Goal: Check status

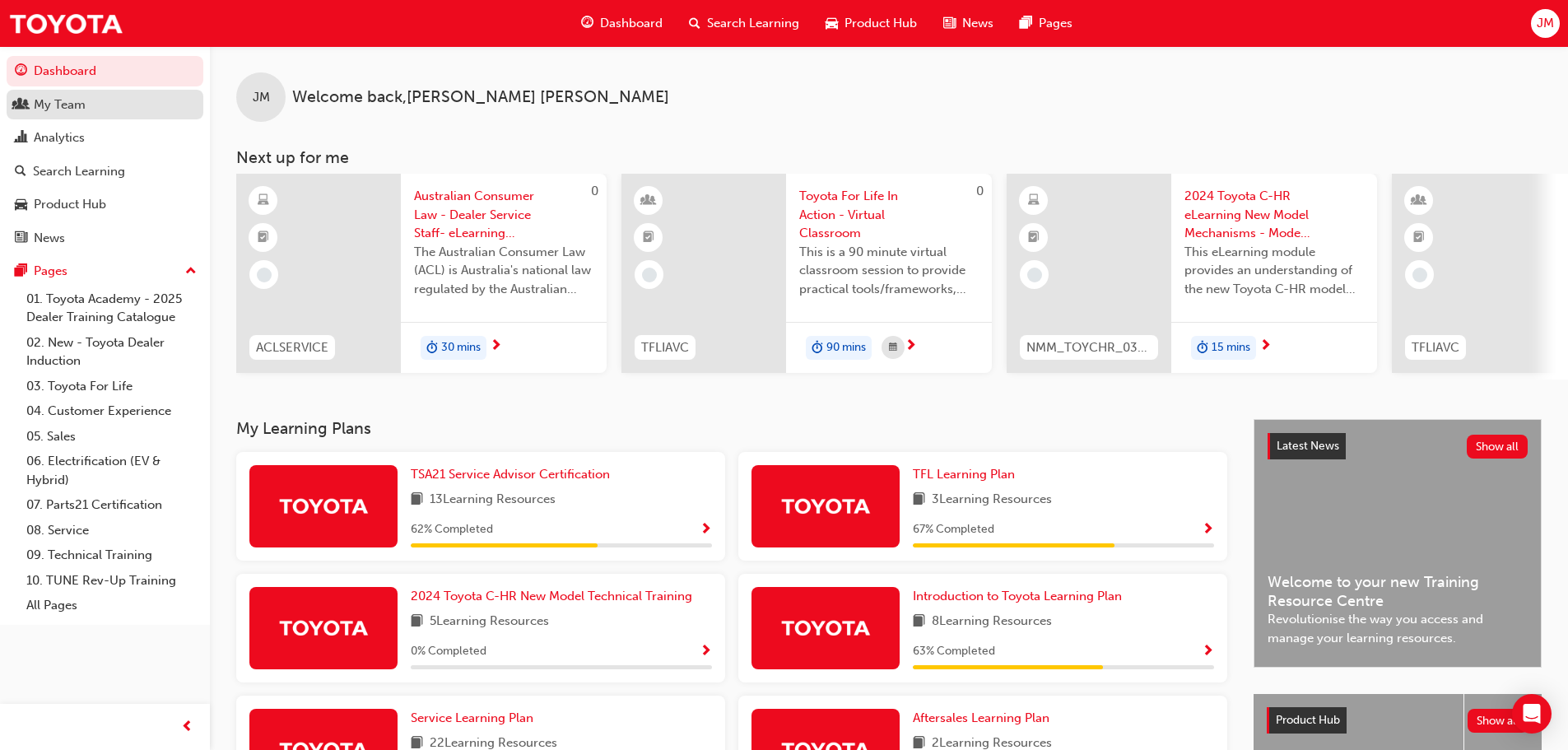
click at [53, 104] on div "My Team" at bounding box center [59, 105] width 52 height 19
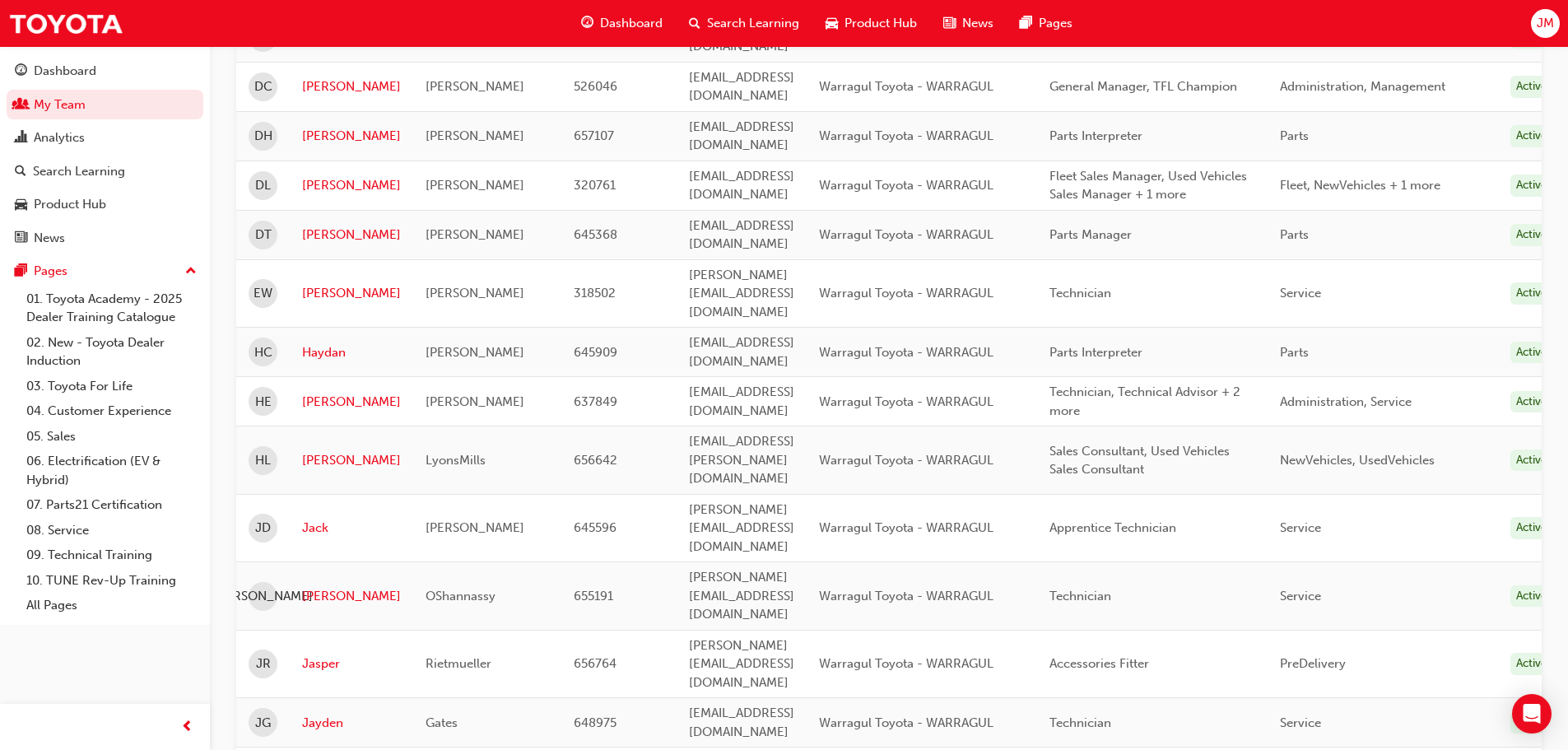
scroll to position [412, 0]
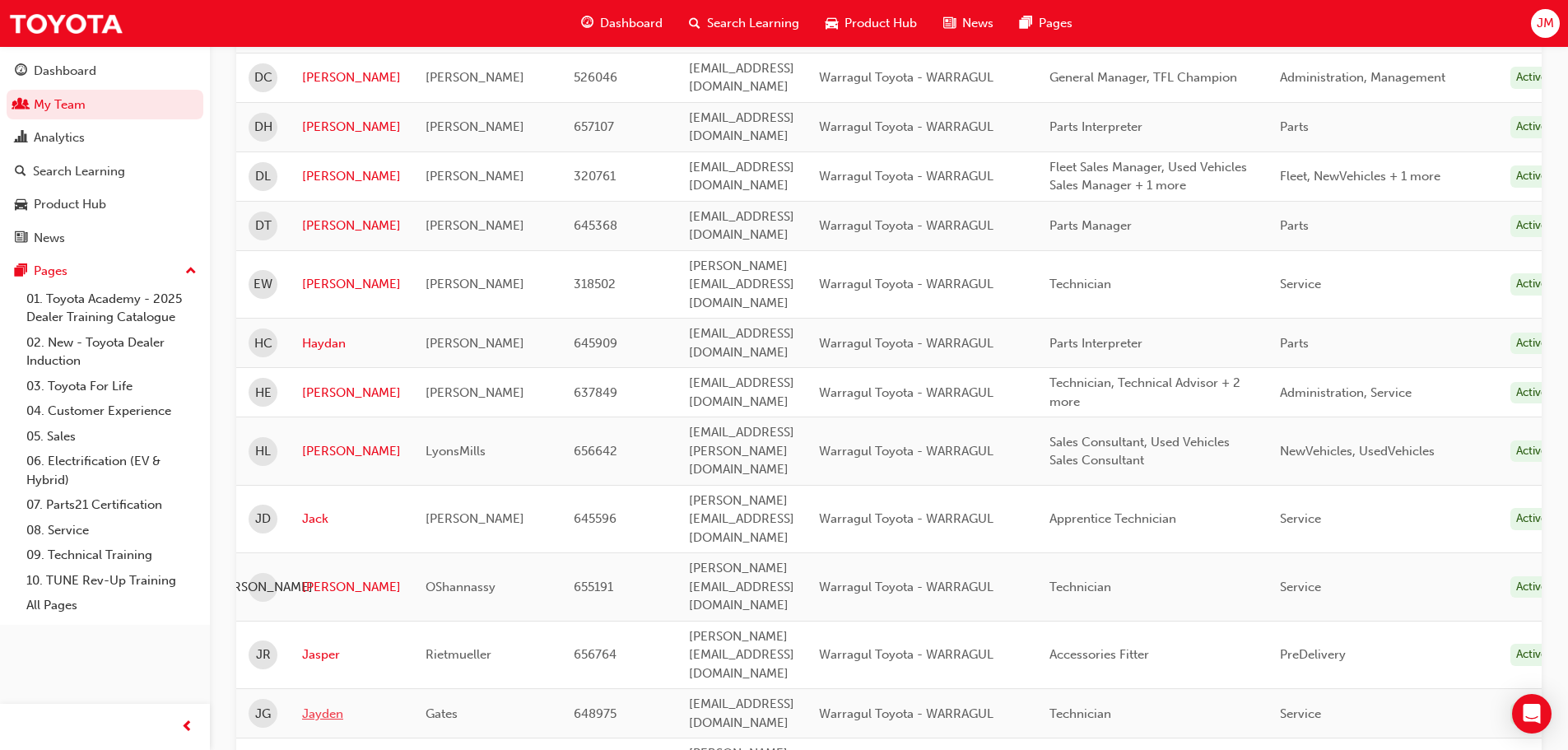
click at [321, 705] on link "Jayden" at bounding box center [351, 714] width 99 height 19
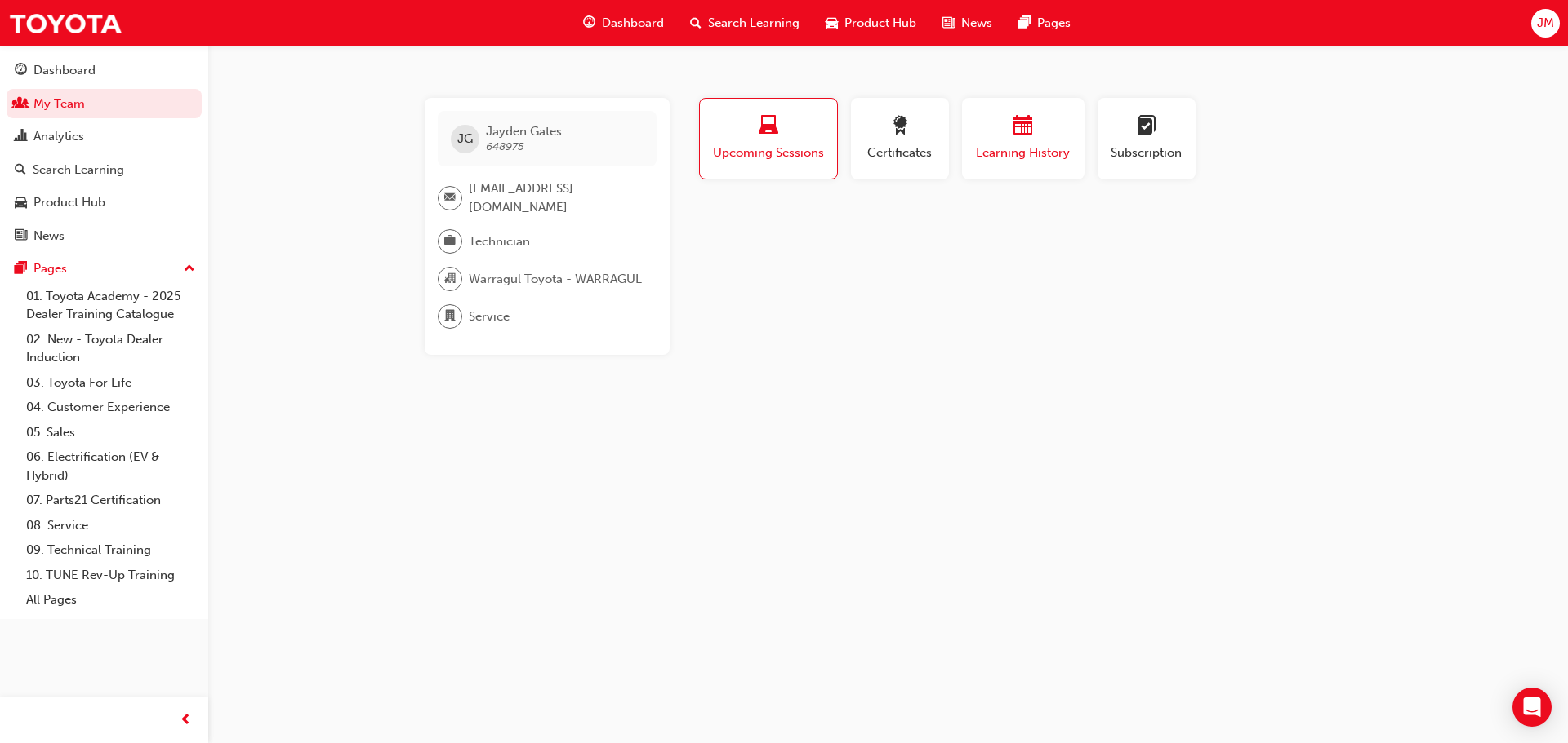
click at [1015, 144] on span "Learning History" at bounding box center [1023, 153] width 98 height 19
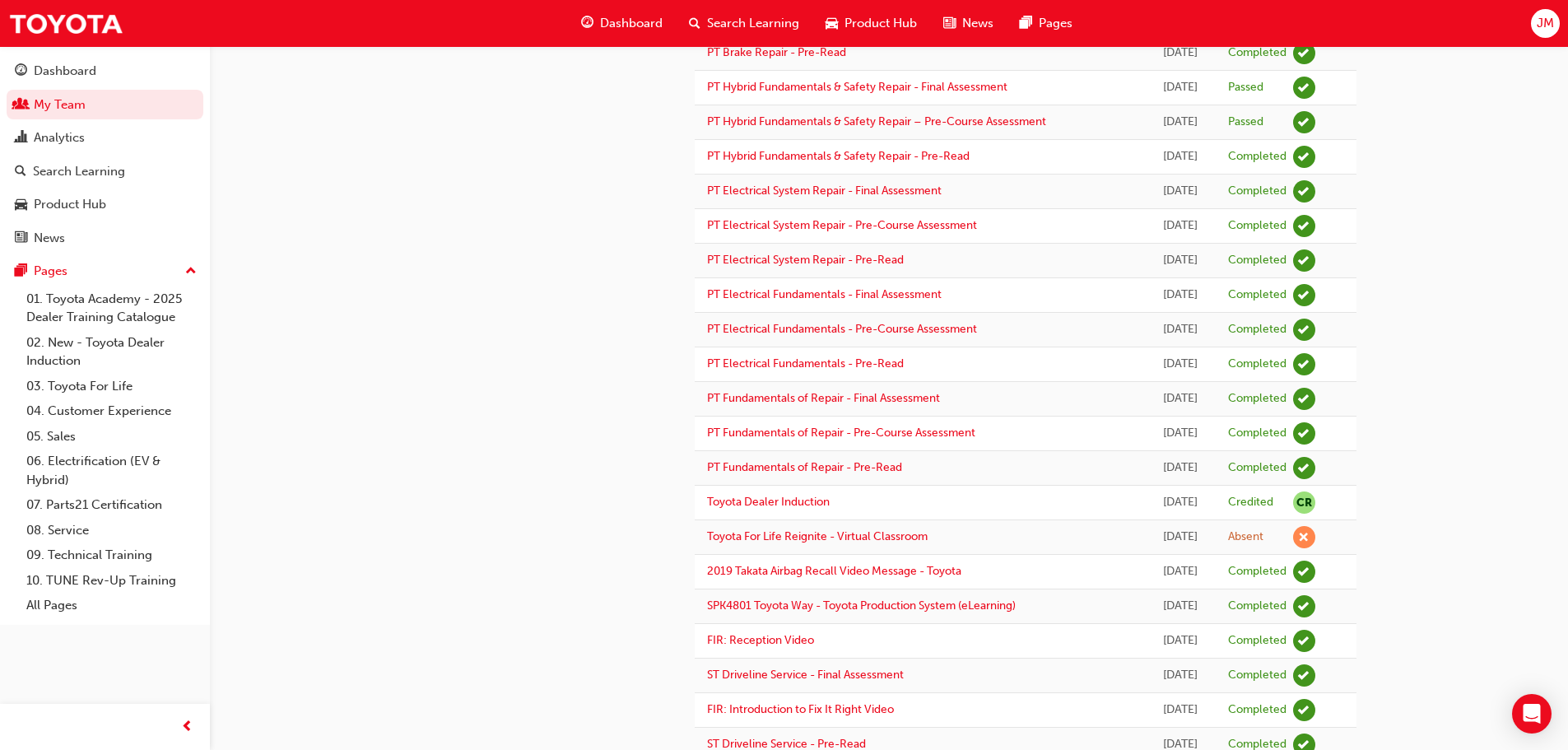
scroll to position [1282, 0]
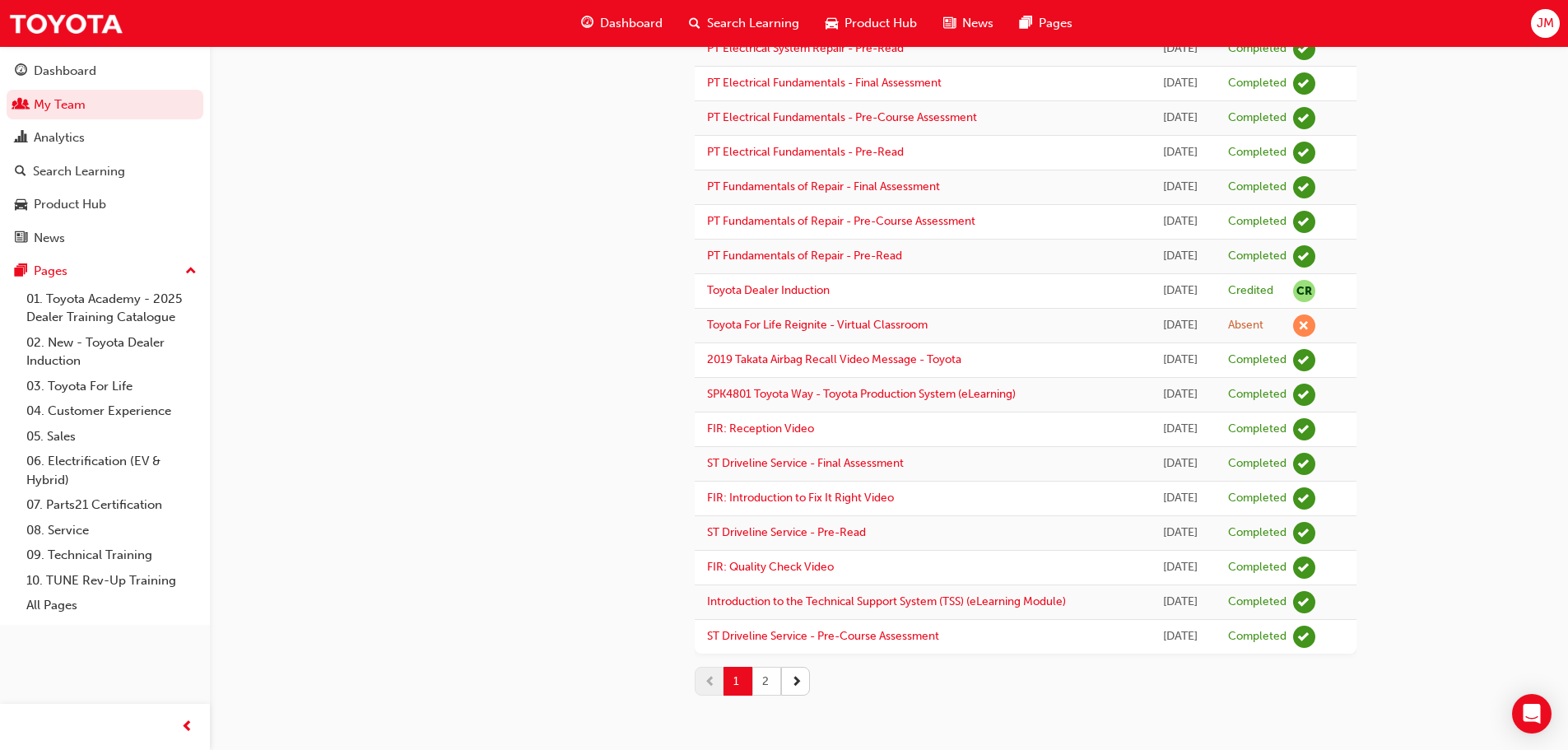
click at [763, 683] on button "2" at bounding box center [767, 681] width 29 height 29
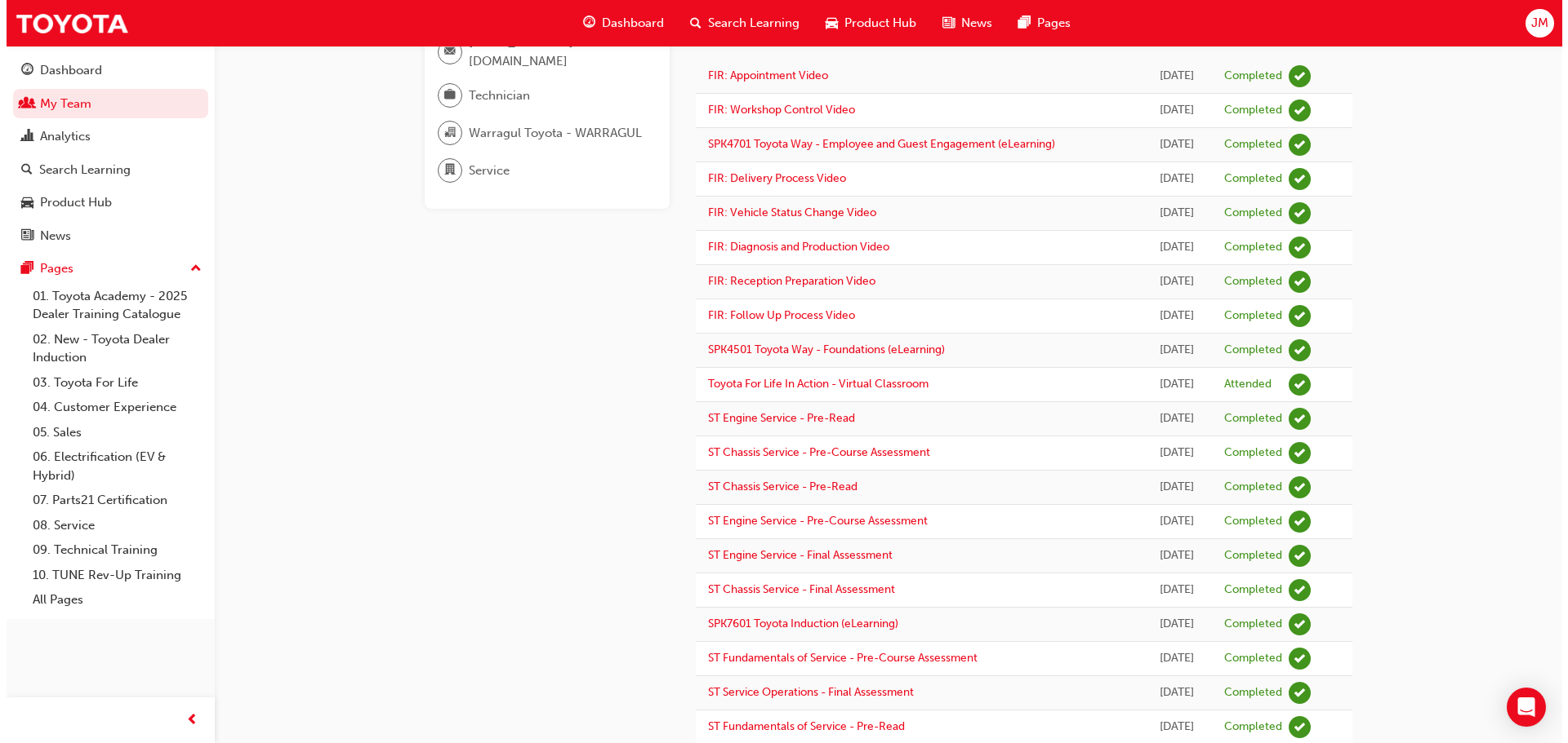
scroll to position [0, 0]
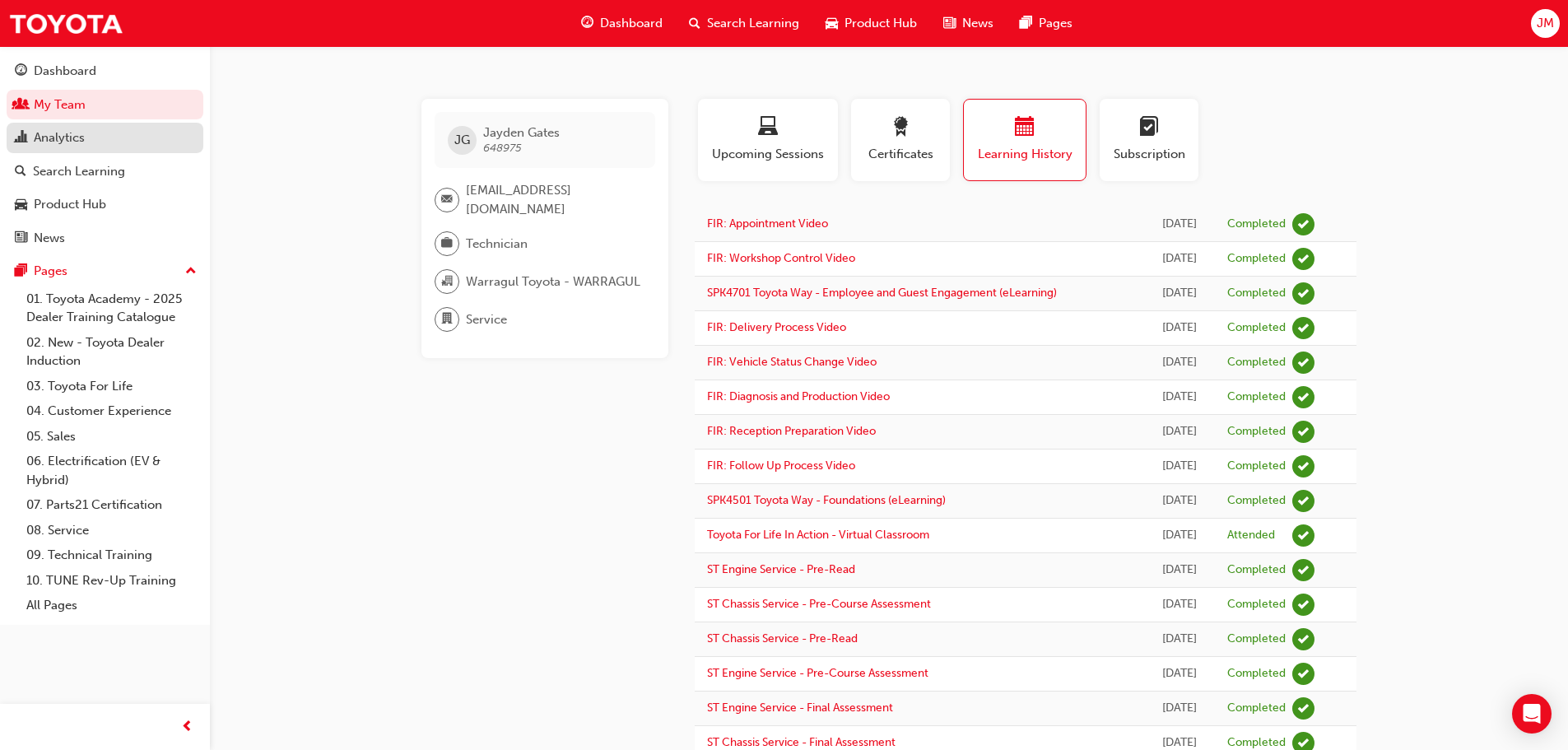
click at [64, 135] on div "Analytics" at bounding box center [59, 138] width 51 height 19
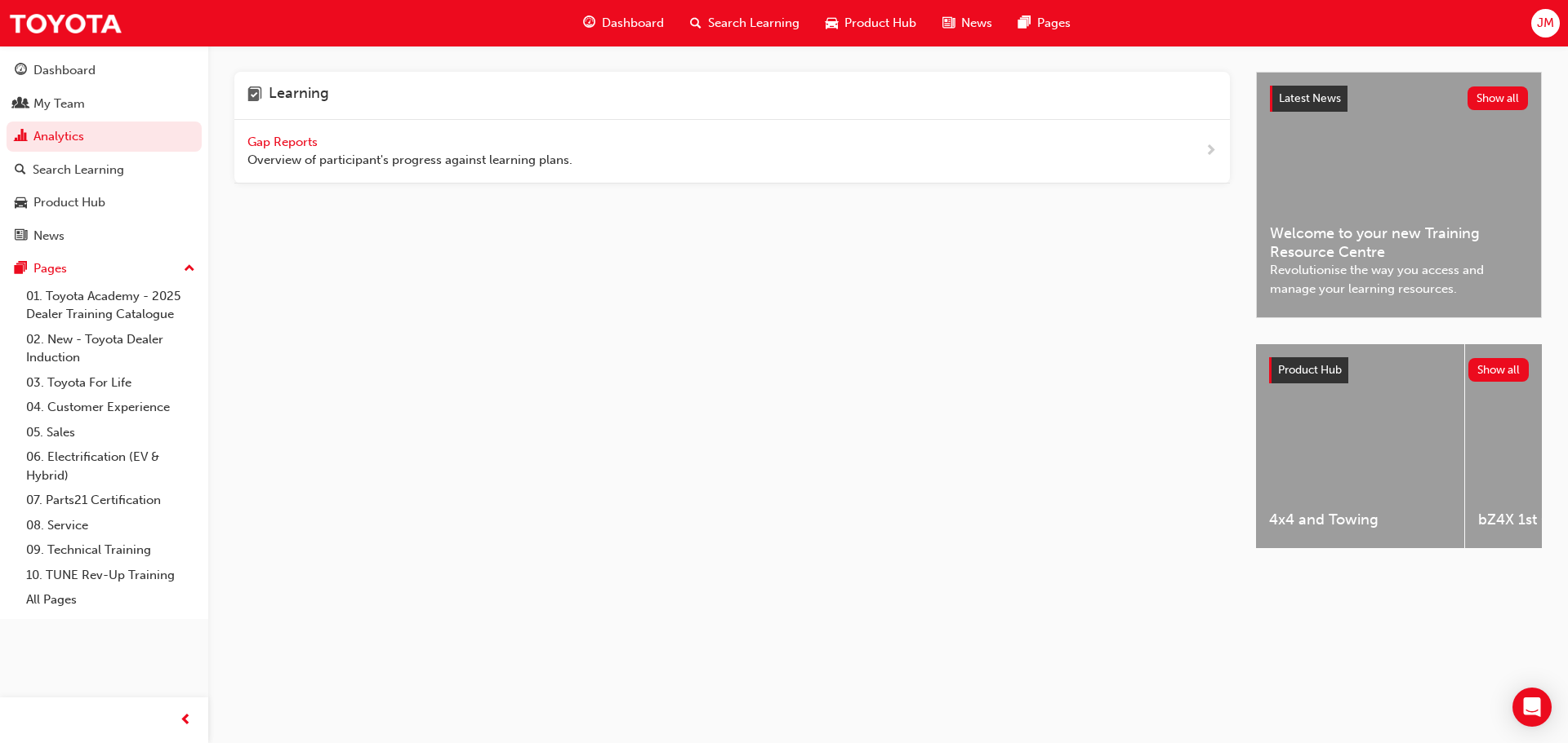
click at [290, 144] on span "Gap Reports" at bounding box center [284, 142] width 74 height 15
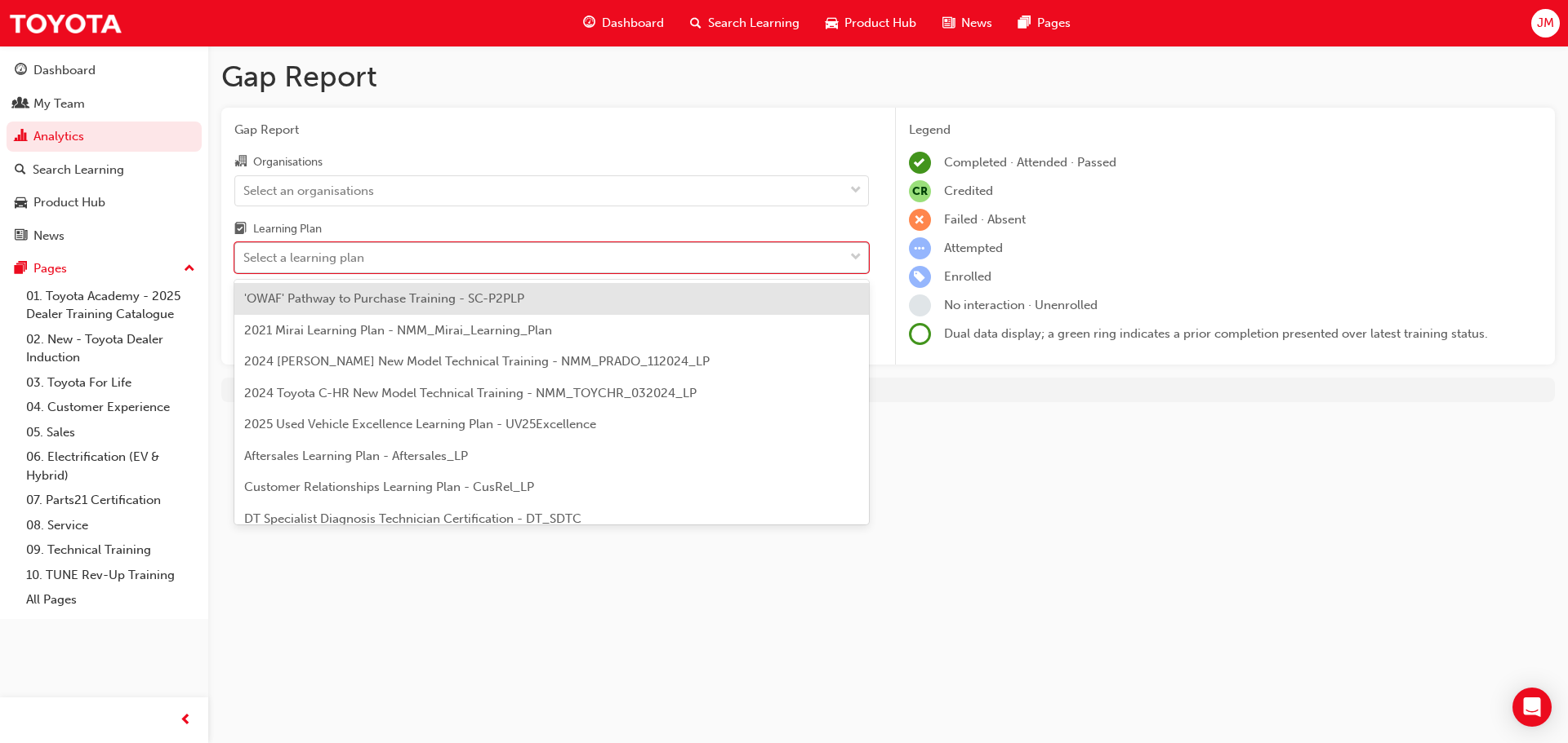
click at [315, 256] on div "Select a learning plan" at bounding box center [304, 259] width 120 height 19
click at [245, 256] on input "Learning Plan option 'OWAF' Pathway to Purchase Training - SC-P2PLP focused, 1 …" at bounding box center [245, 257] width 2 height 14
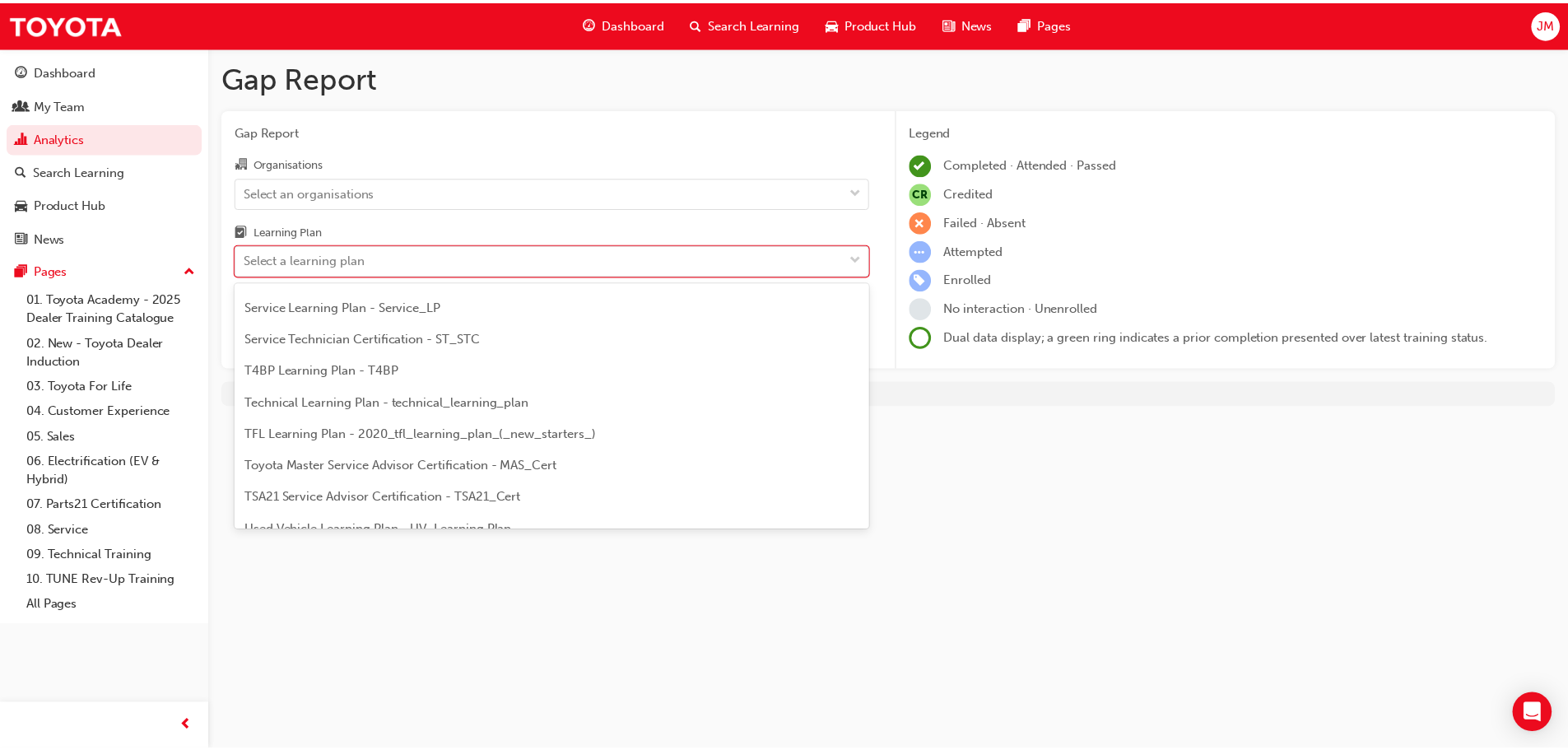
scroll to position [546, 0]
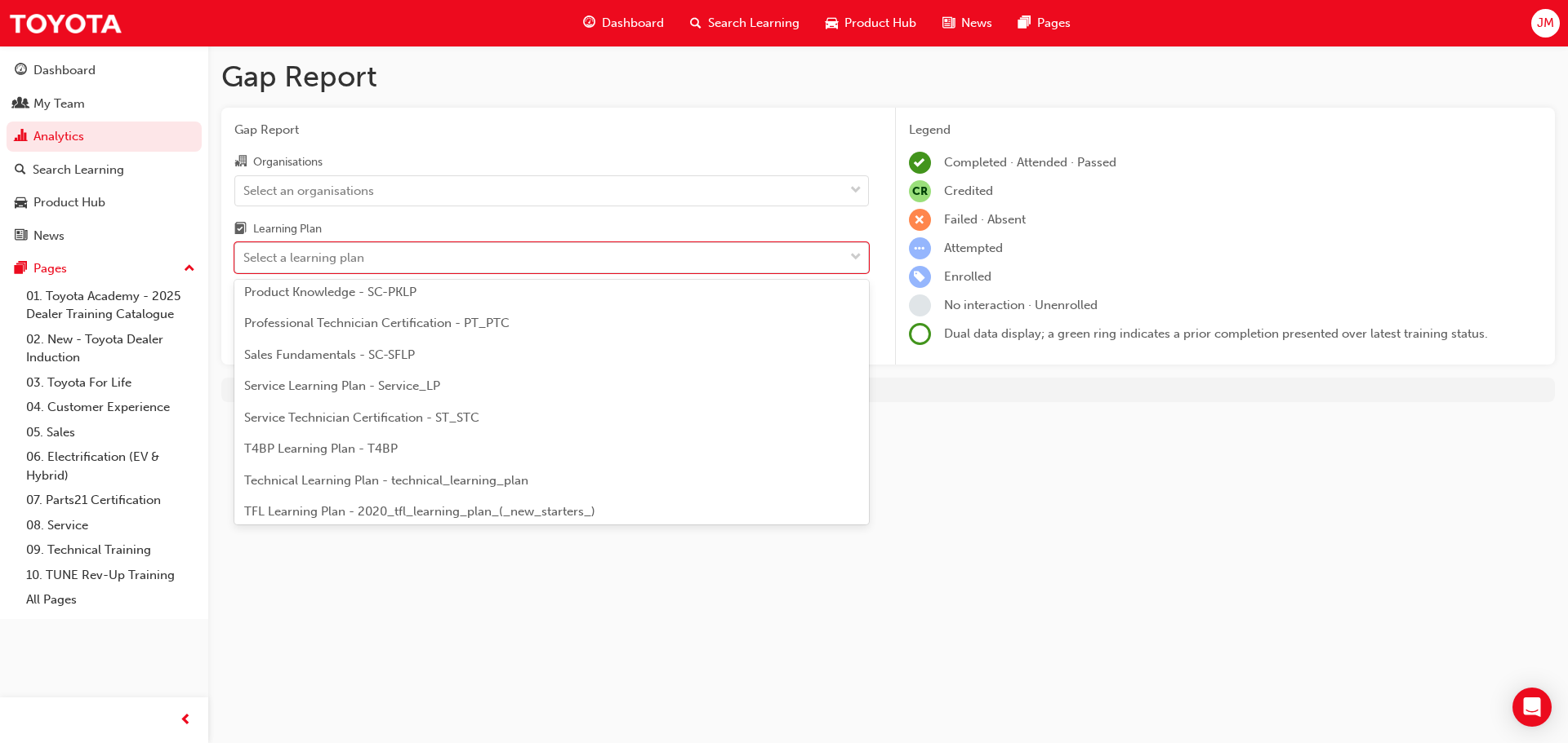
click at [326, 317] on span "Professional Technician Certification - PT_PTC" at bounding box center [376, 323] width 265 height 15
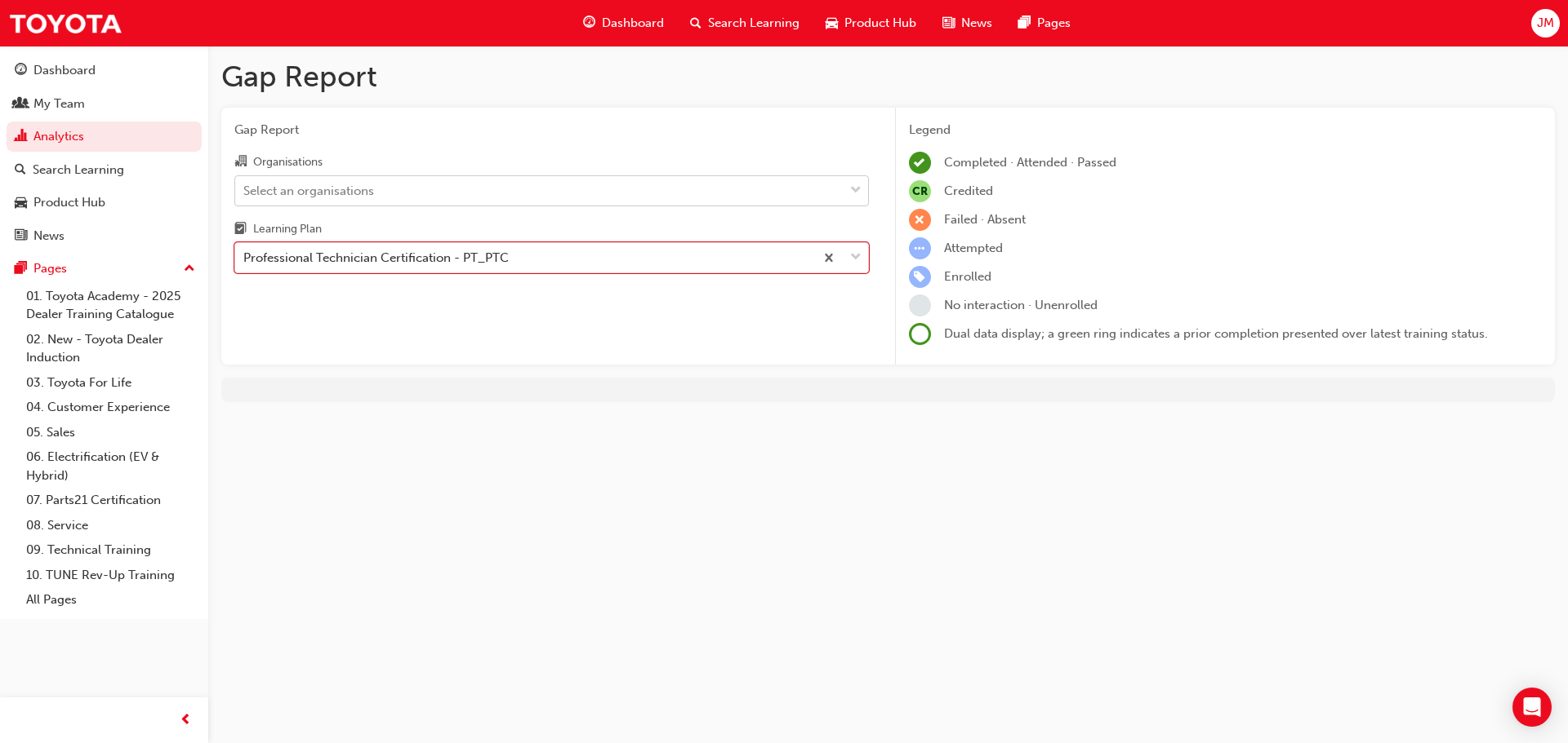
click at [330, 185] on div "Select an organisations" at bounding box center [309, 190] width 131 height 19
click at [245, 185] on input "Organisations Select an organisations" at bounding box center [245, 189] width 2 height 14
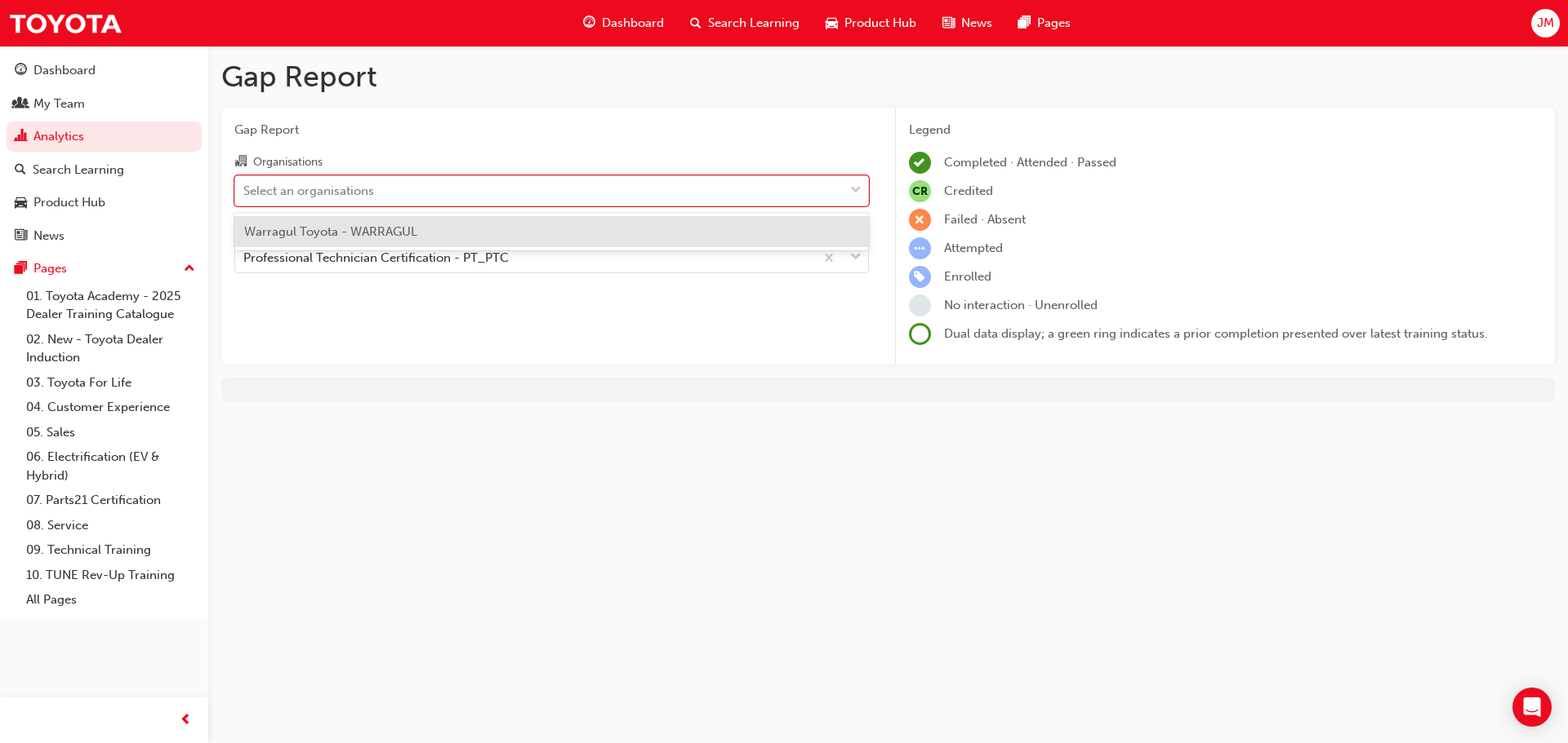
click at [333, 224] on span "Warragul Toyota - WARRAGUL" at bounding box center [330, 231] width 173 height 15
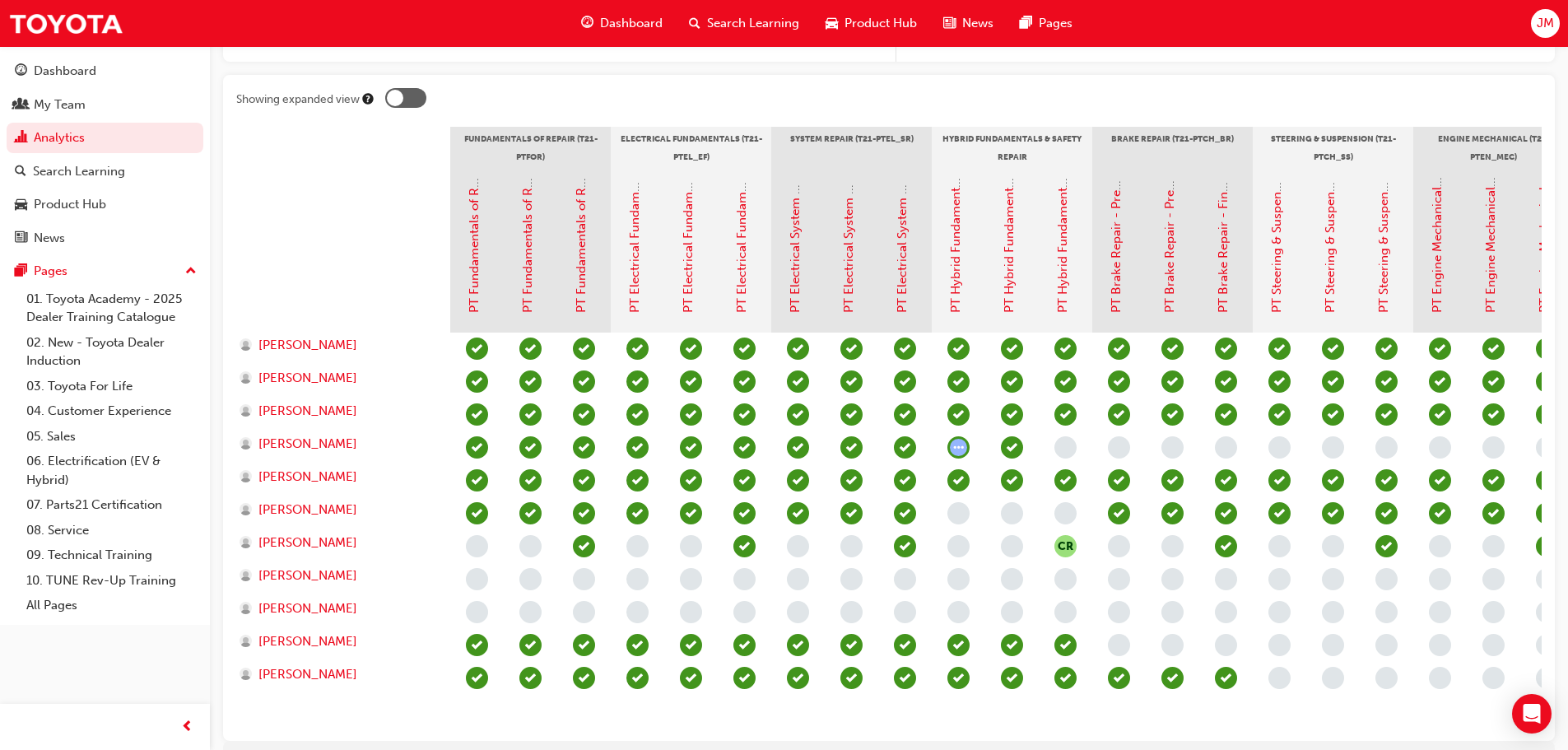
scroll to position [402, 0]
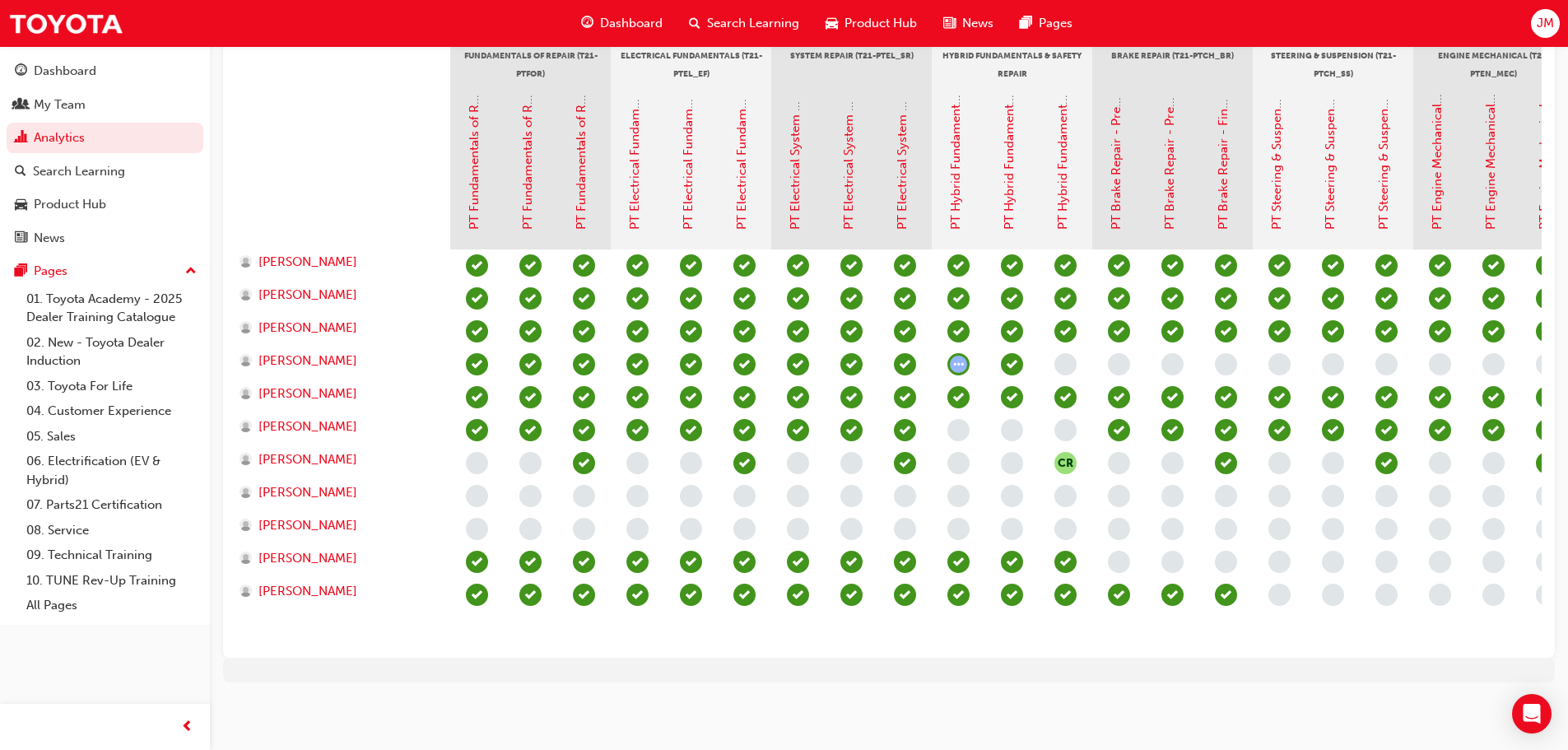
click at [737, 737] on div "Gap Report Gap Report Organisations option Warragul Toyota - WARRAGUL, selected…" at bounding box center [784, 180] width 1568 height 1140
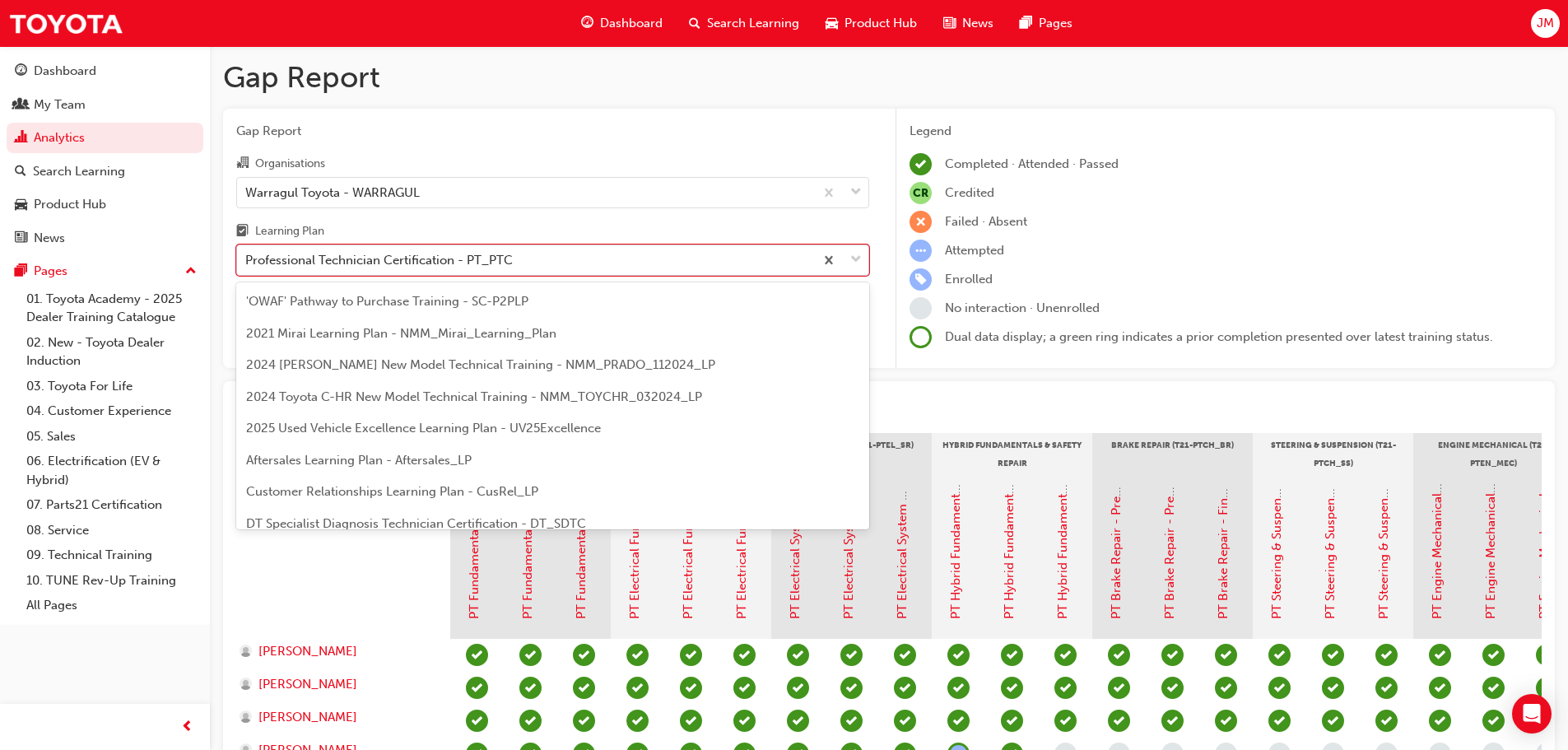
click at [388, 254] on div "Professional Technician Certification - PT_PTC" at bounding box center [380, 261] width 267 height 19
click at [247, 254] on input "Learning Plan option Professional Technician Certification - PT_PTC, selected. …" at bounding box center [247, 259] width 2 height 14
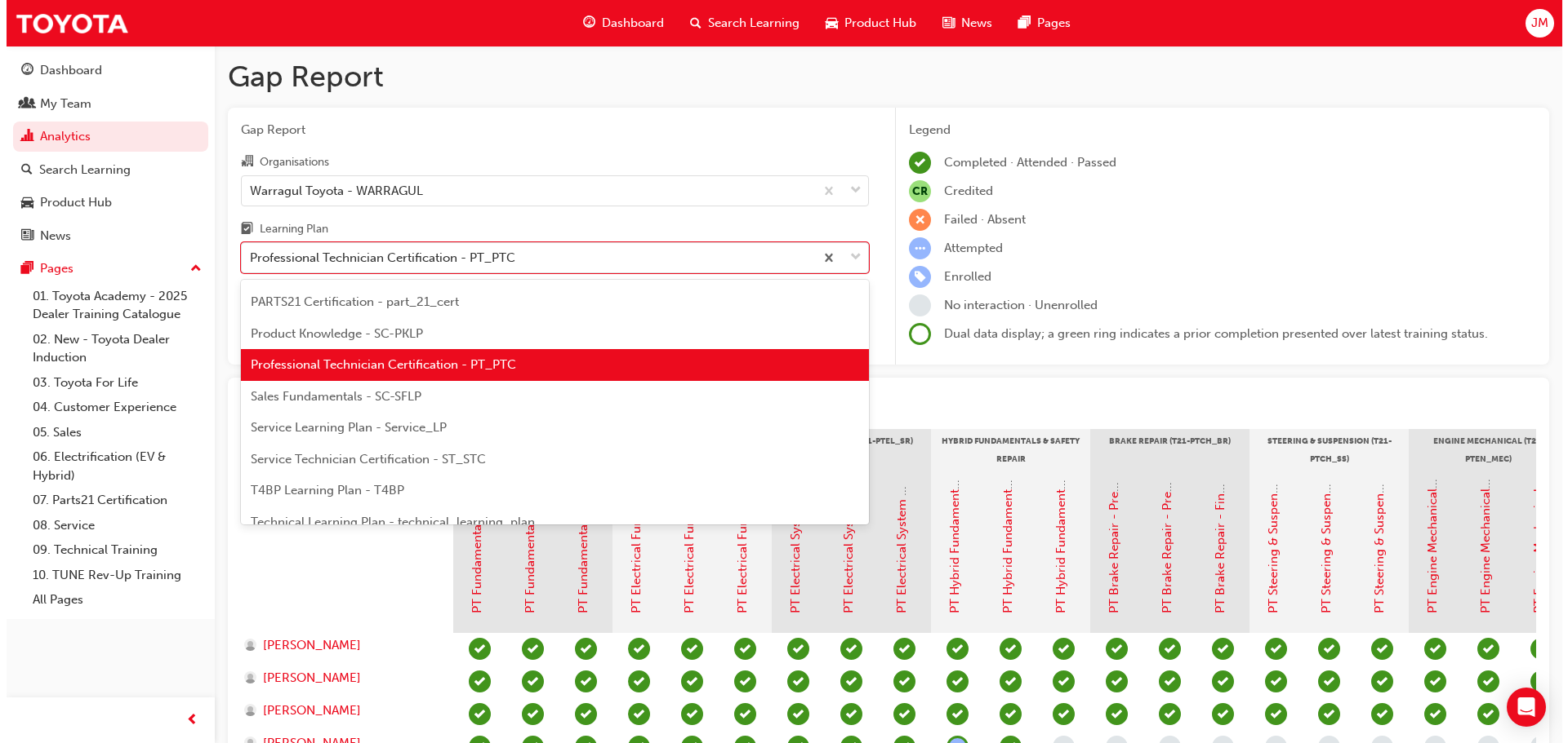
scroll to position [704, 0]
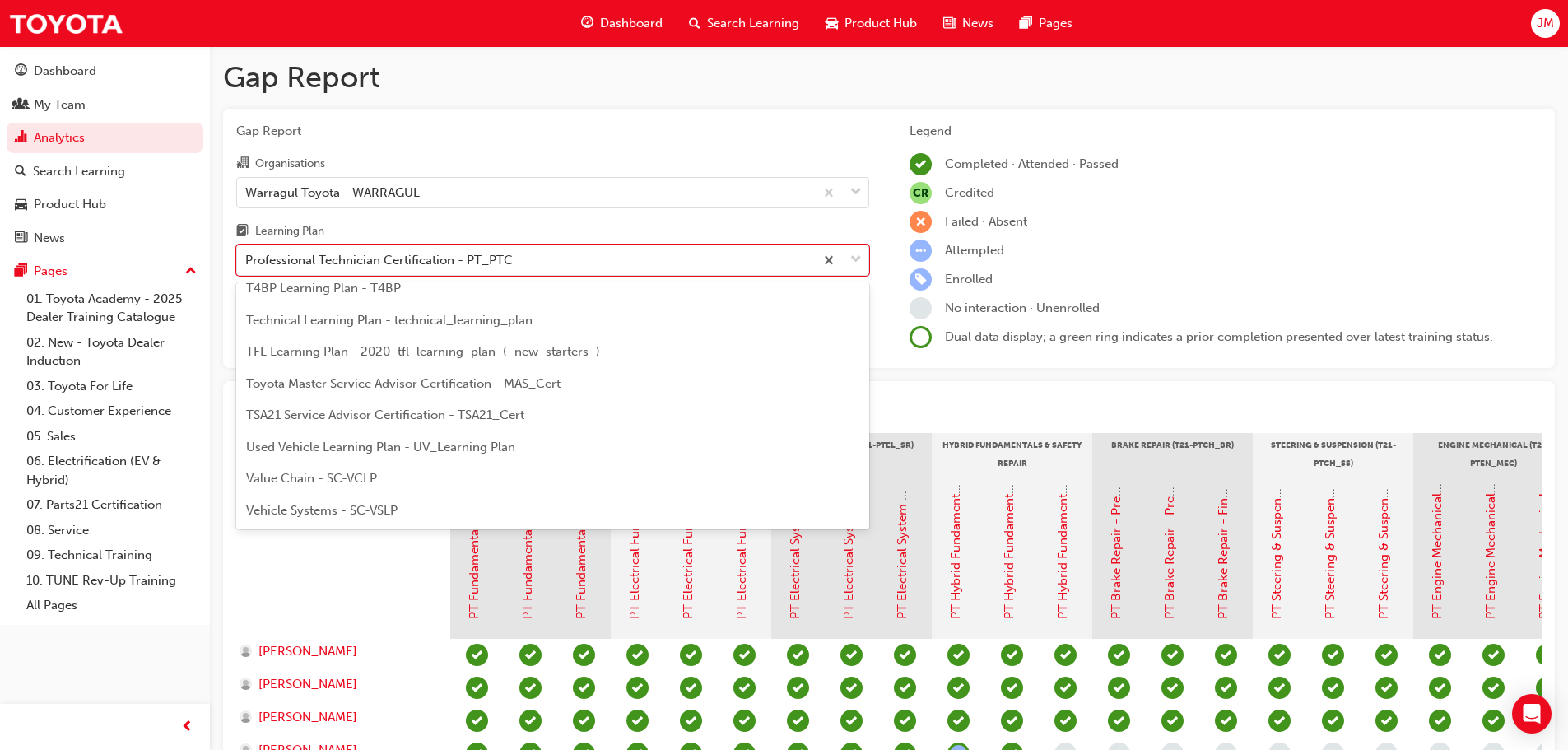
click at [342, 318] on span "Technical Learning Plan - technical_learning_plan" at bounding box center [389, 320] width 286 height 15
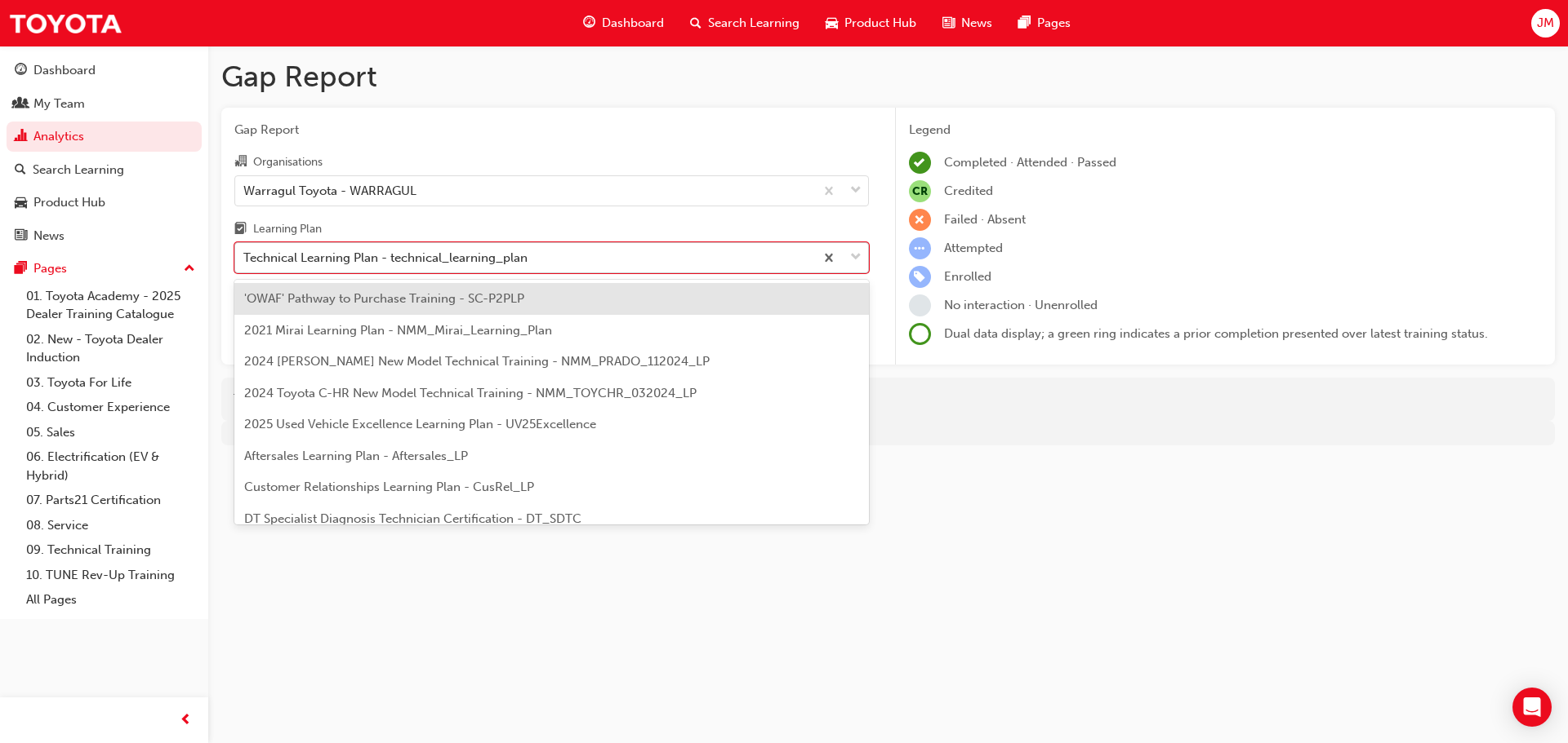
click at [332, 257] on div "Technical Learning Plan - technical_learning_plan" at bounding box center [386, 259] width 284 height 19
click at [245, 257] on input "Learning Plan option Technical Learning Plan - technical_learning_plan, selecte…" at bounding box center [245, 257] width 2 height 14
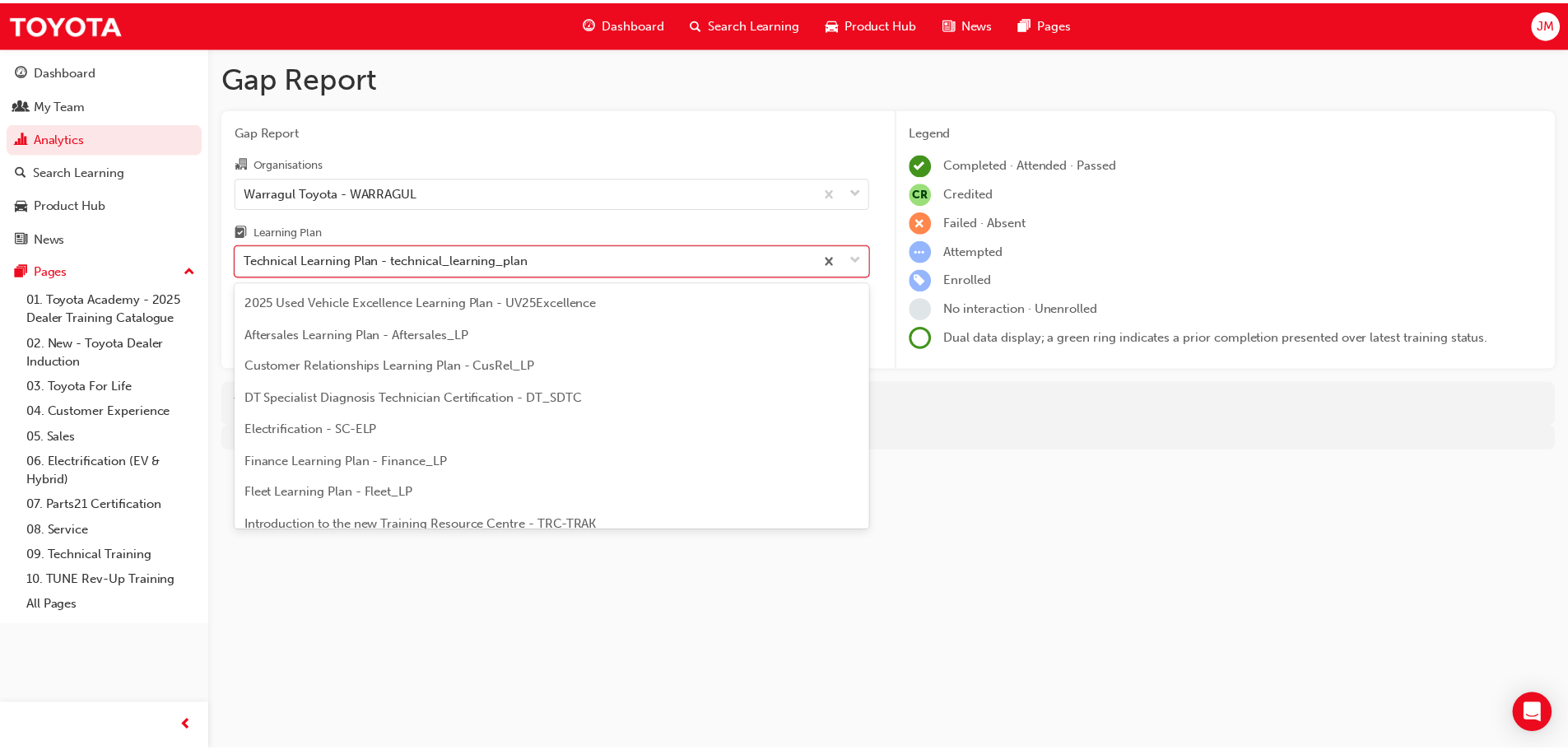
scroll to position [117, 0]
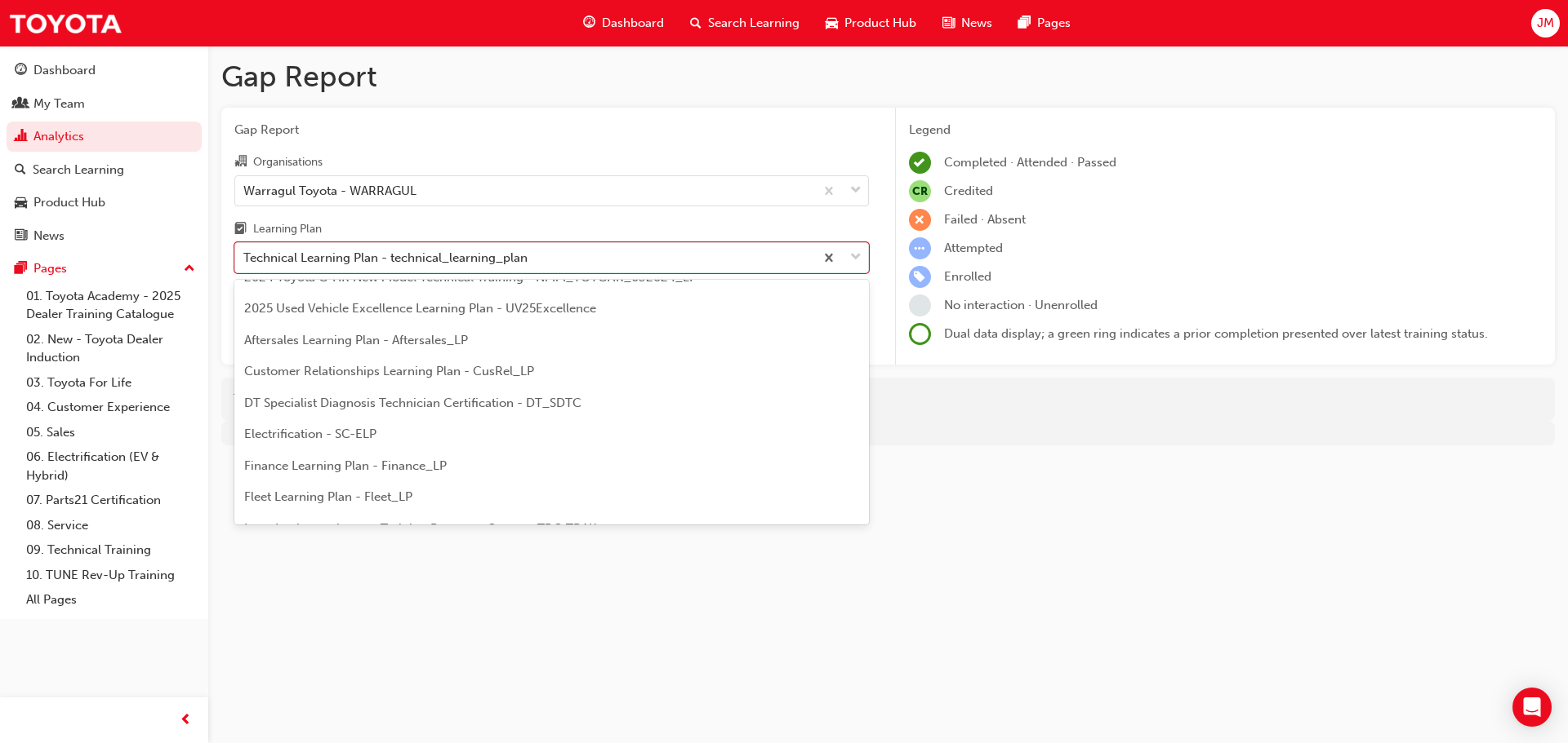
click at [317, 400] on span "DT Specialist Diagnosis Technician Certification - DT_SDTC" at bounding box center [412, 403] width 337 height 15
